Goal: Task Accomplishment & Management: Manage account settings

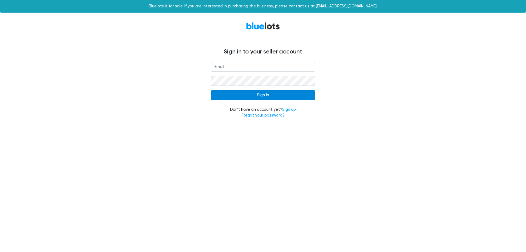
type input "[EMAIL_ADDRESS][DOMAIN_NAME]"
click at [272, 94] on input "Sign In" at bounding box center [263, 95] width 104 height 10
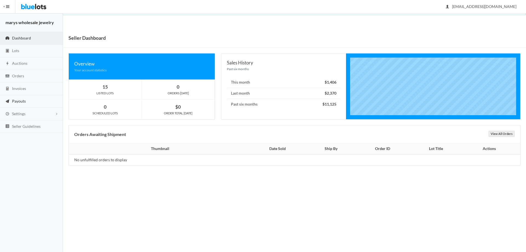
click at [19, 101] on span "Payouts" at bounding box center [19, 101] width 14 height 5
click at [17, 63] on span "Auctions" at bounding box center [19, 63] width 15 height 5
